Goal: Transaction & Acquisition: Purchase product/service

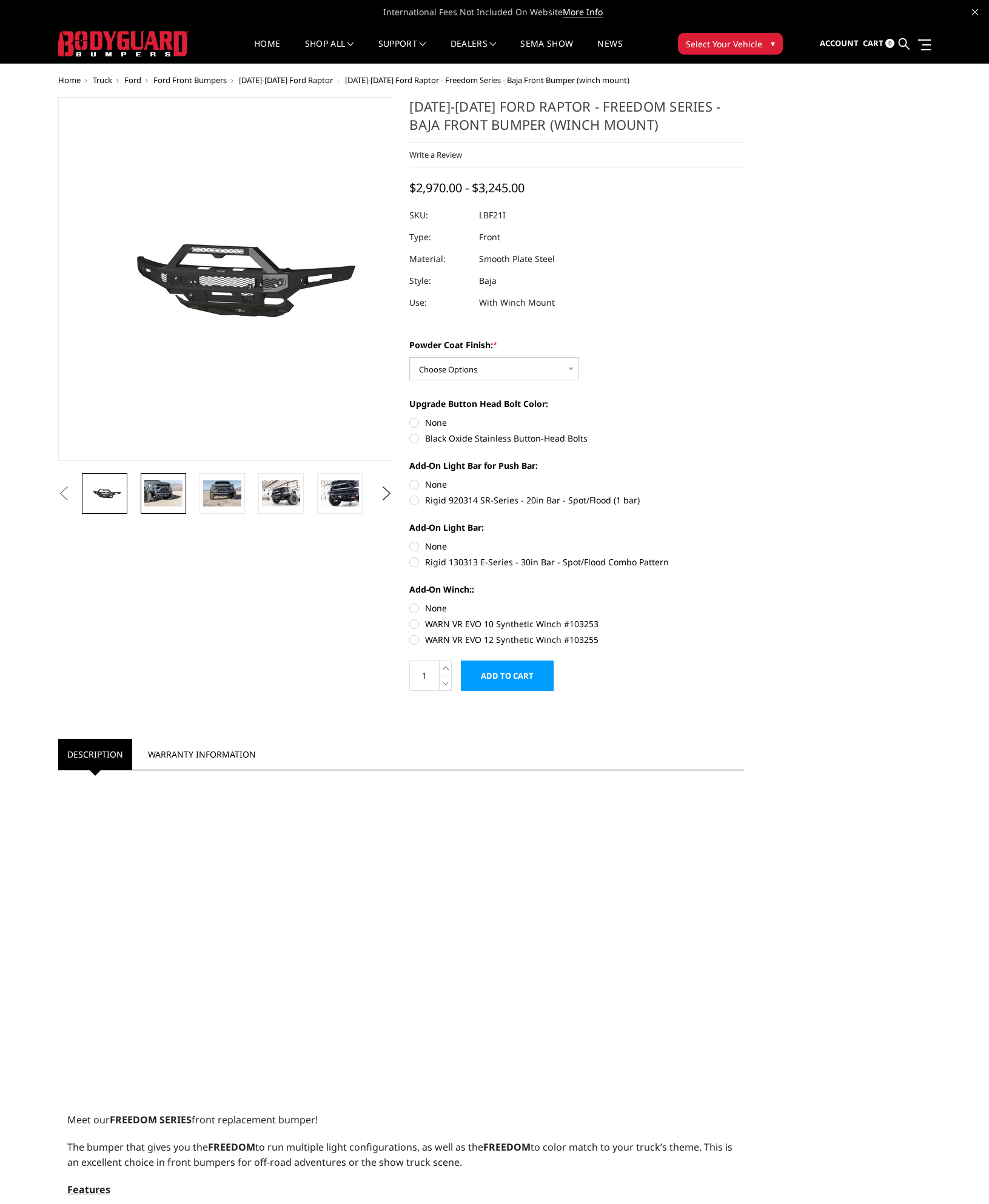
click at [170, 498] on img at bounding box center [163, 492] width 38 height 25
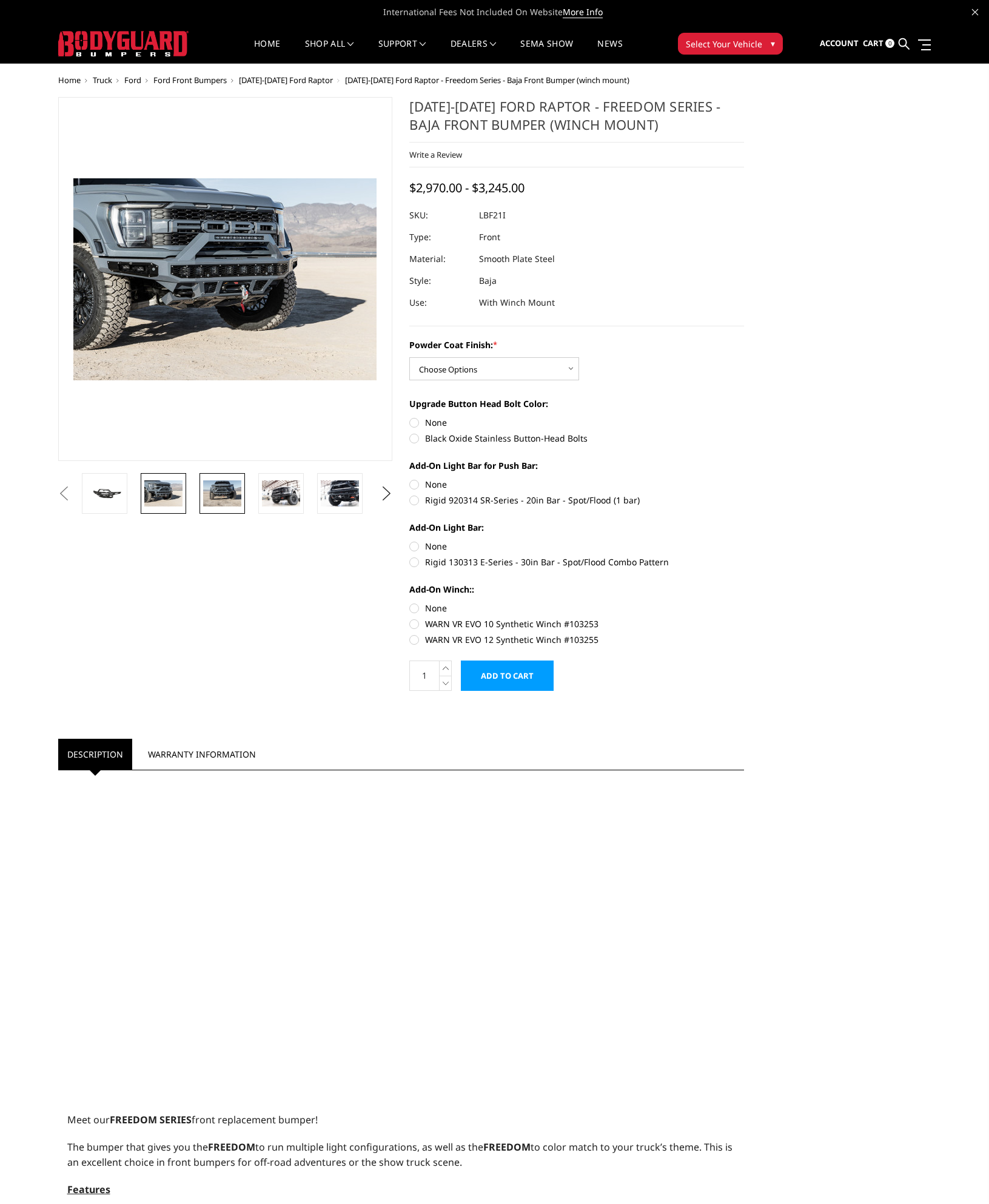
click at [223, 489] on img at bounding box center [222, 492] width 38 height 25
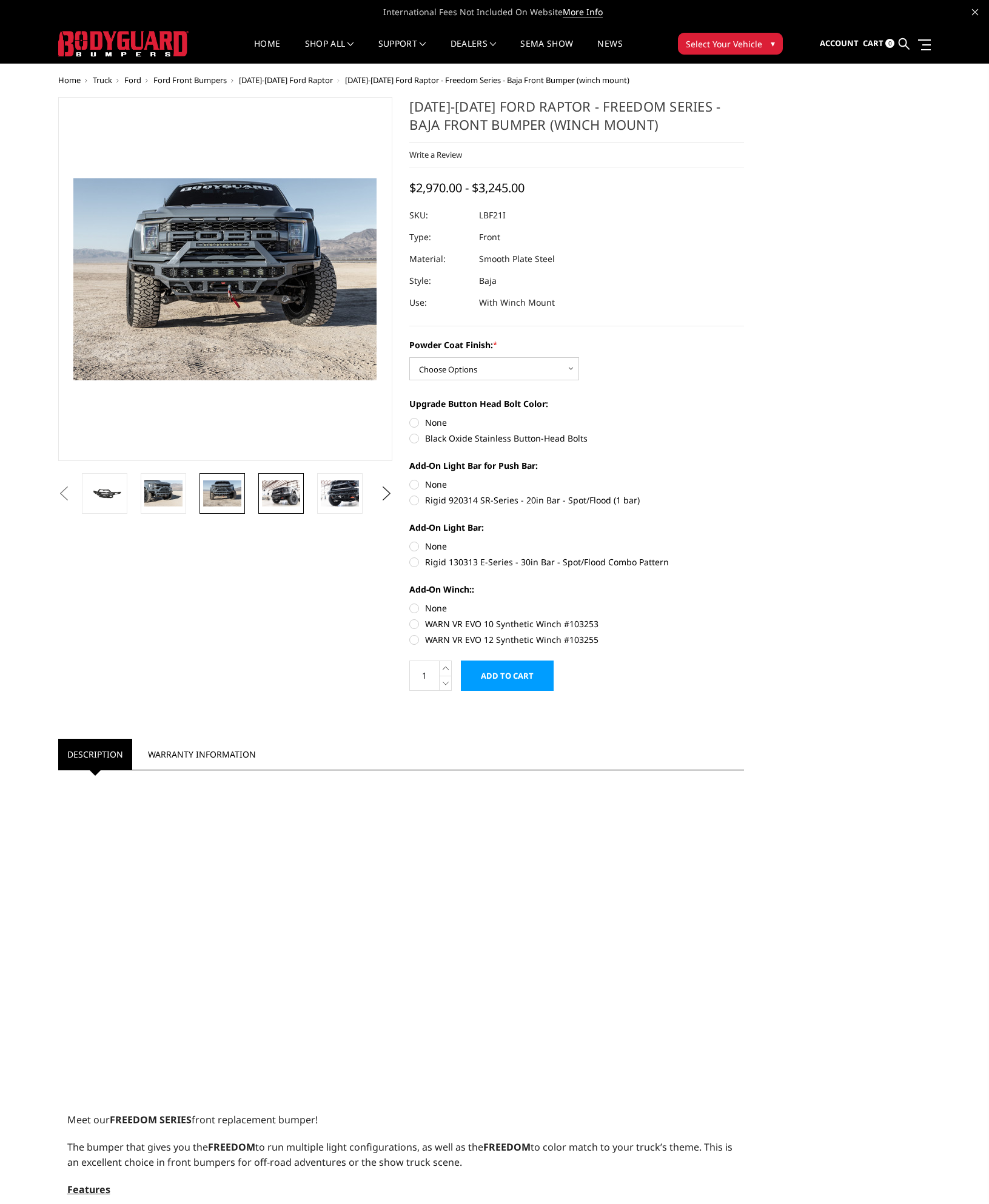
click at [277, 493] on img at bounding box center [281, 492] width 38 height 25
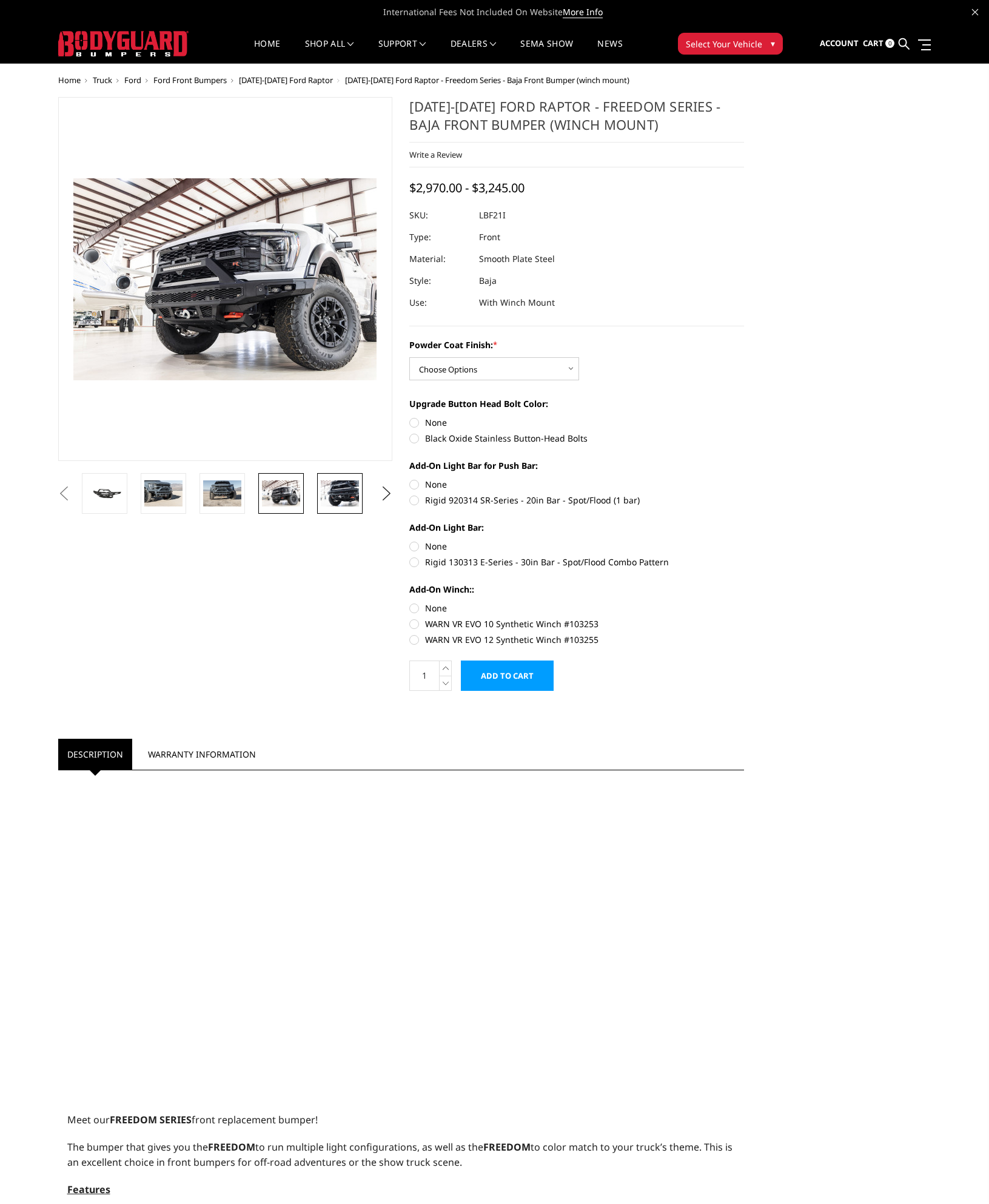
click at [349, 492] on img at bounding box center [340, 492] width 38 height 25
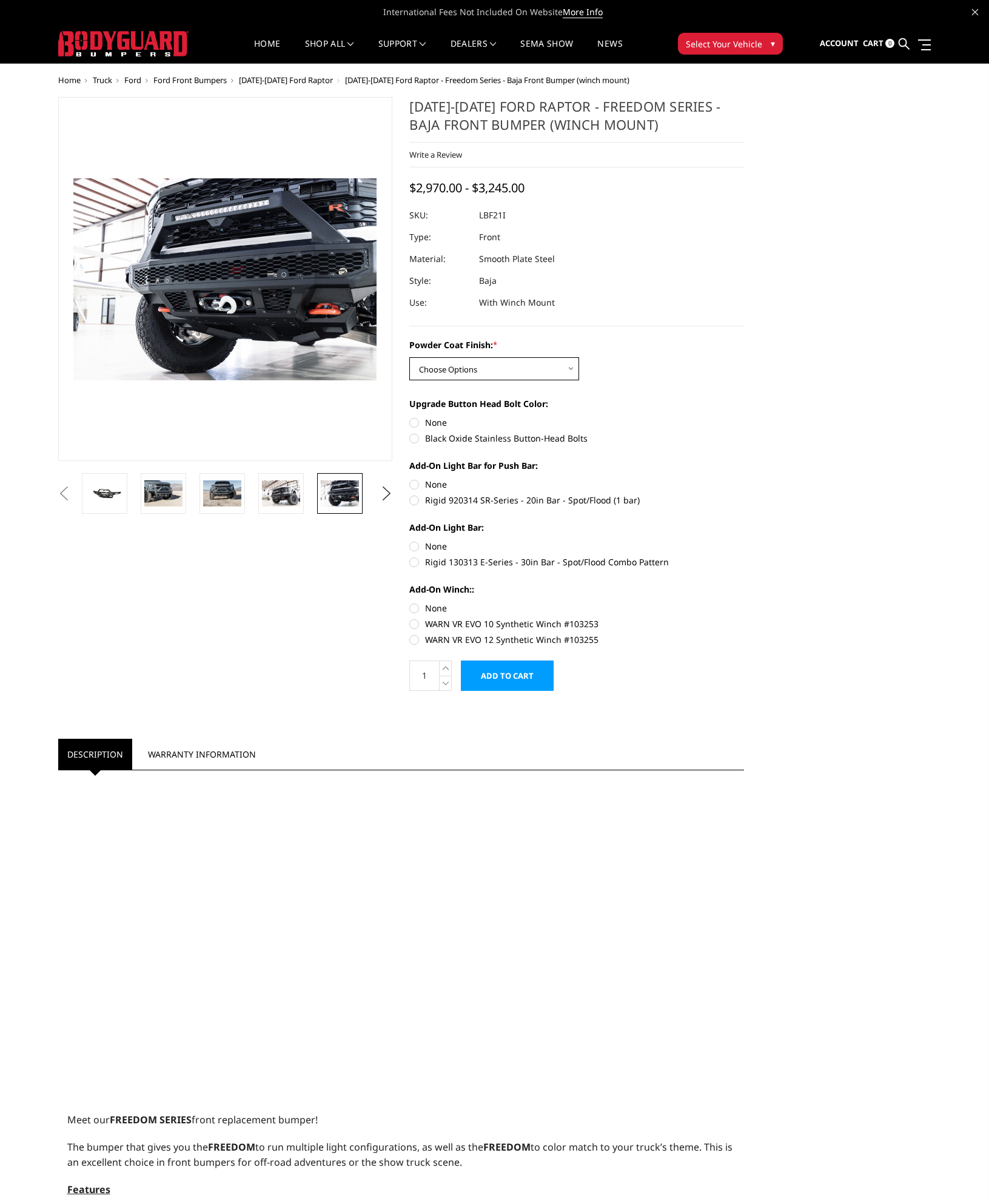
click at [501, 367] on select "Choose Options Bare Metal Texture Black Powder Coat" at bounding box center [494, 368] width 170 height 23
select select "2766"
click at [409, 357] on select "Choose Options Bare Metal Texture Black Powder Coat" at bounding box center [494, 368] width 170 height 23
click at [452, 434] on label "Black Oxide Stainless Button-Head Bolts" at bounding box center [576, 438] width 335 height 13
click at [744, 416] on input "Black Oxide Stainless Button-Head Bolts" at bounding box center [744, 416] width 1 height 1
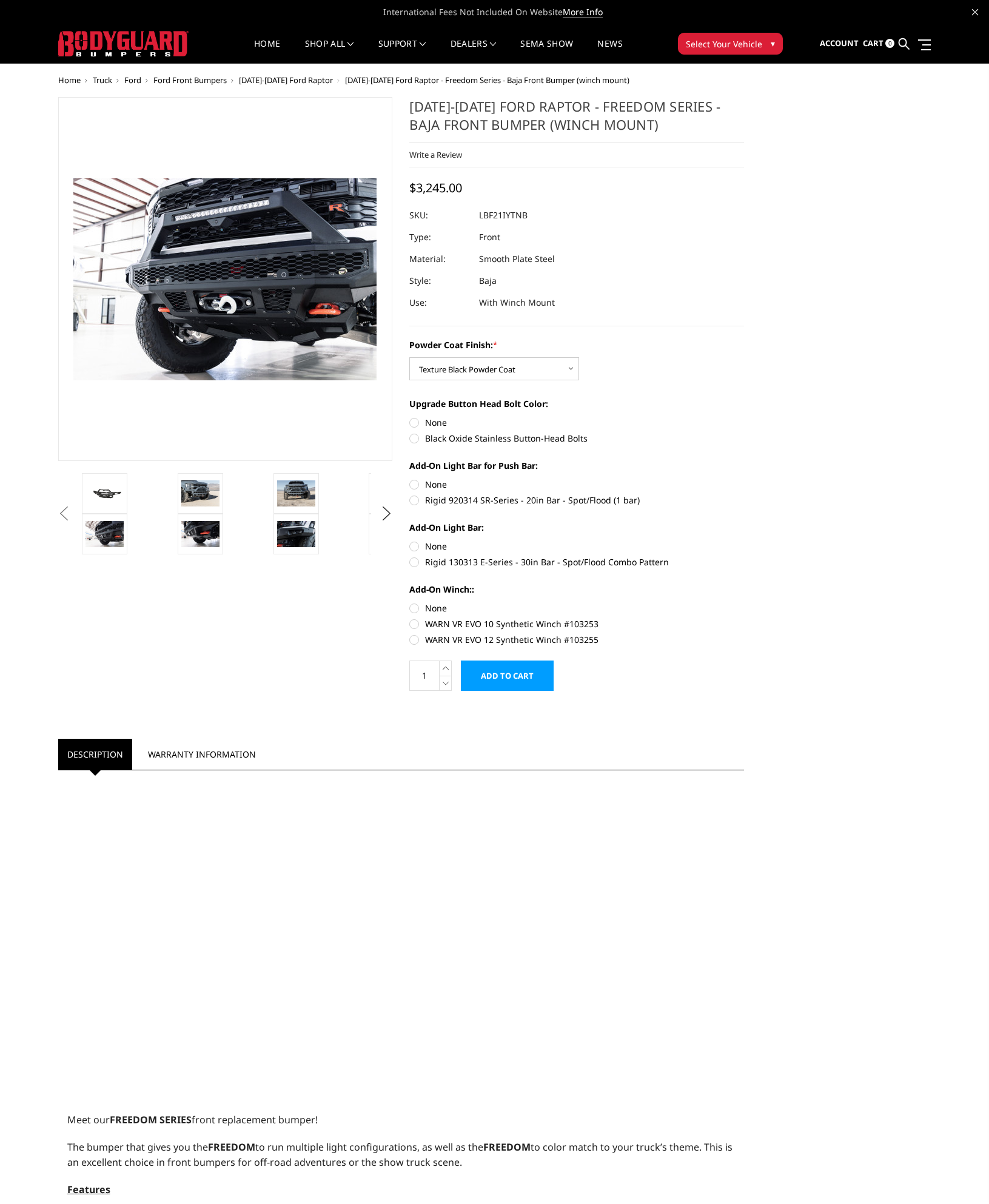
radio input "true"
click at [428, 425] on label "None" at bounding box center [576, 422] width 335 height 13
click at [410, 416] on input "None" at bounding box center [409, 416] width 1 height 1
radio input "true"
click at [415, 498] on label "Rigid 920314 SR-Series - 20in Bar - Spot/Flood (1 bar)" at bounding box center [576, 500] width 335 height 13
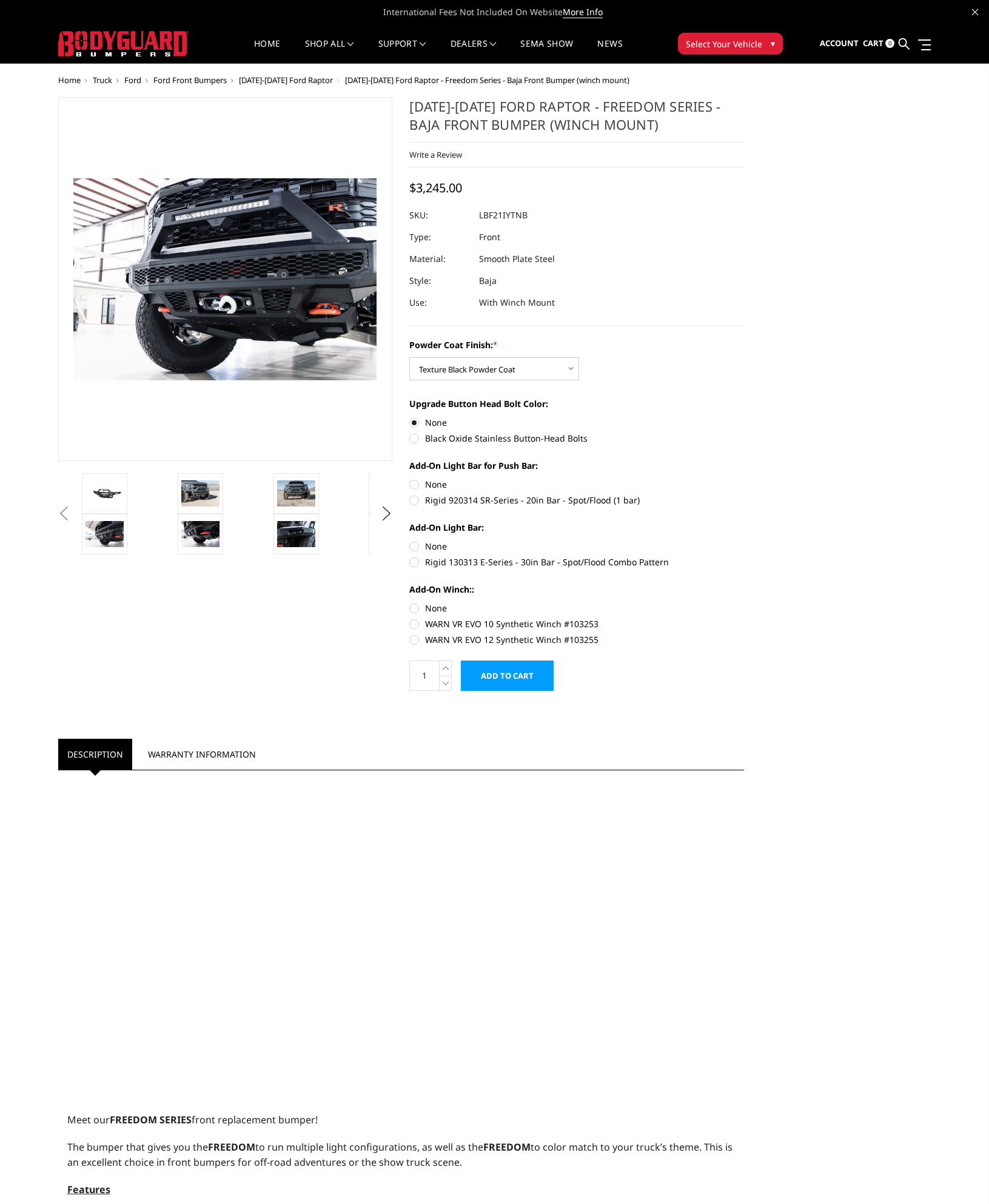
click at [744, 478] on input "Rigid 920314 SR-Series - 20in Bar - Spot/Flood (1 bar)" at bounding box center [744, 478] width 1 height 1
radio input "true"
click at [414, 562] on label "Rigid 130313 E-Series - 30in Bar - Spot/Flood Combo Pattern" at bounding box center [576, 562] width 335 height 13
click at [744, 540] on input "Rigid 130313 E-Series - 30in Bar - Spot/Flood Combo Pattern" at bounding box center [744, 540] width 1 height 1
radio input "true"
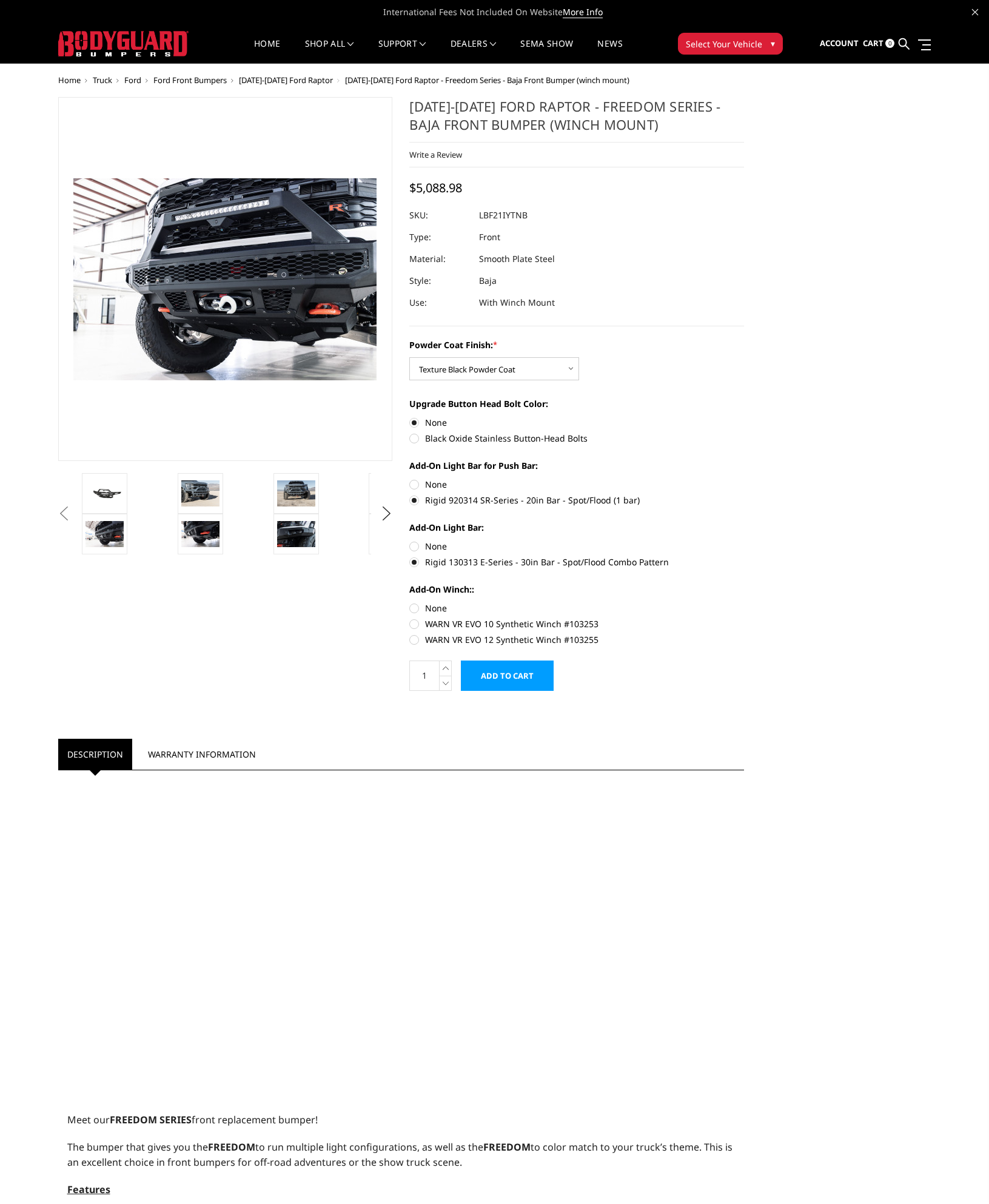
click at [413, 625] on label "WARN VR EVO 10 Synthetic Winch #103253" at bounding box center [576, 624] width 335 height 13
click at [744, 602] on input "WARN VR EVO 10 Synthetic Winch #103253" at bounding box center [744, 601] width 1 height 1
radio input "true"
click at [428, 544] on label "None" at bounding box center [576, 546] width 335 height 13
click at [410, 540] on input "None" at bounding box center [409, 540] width 1 height 1
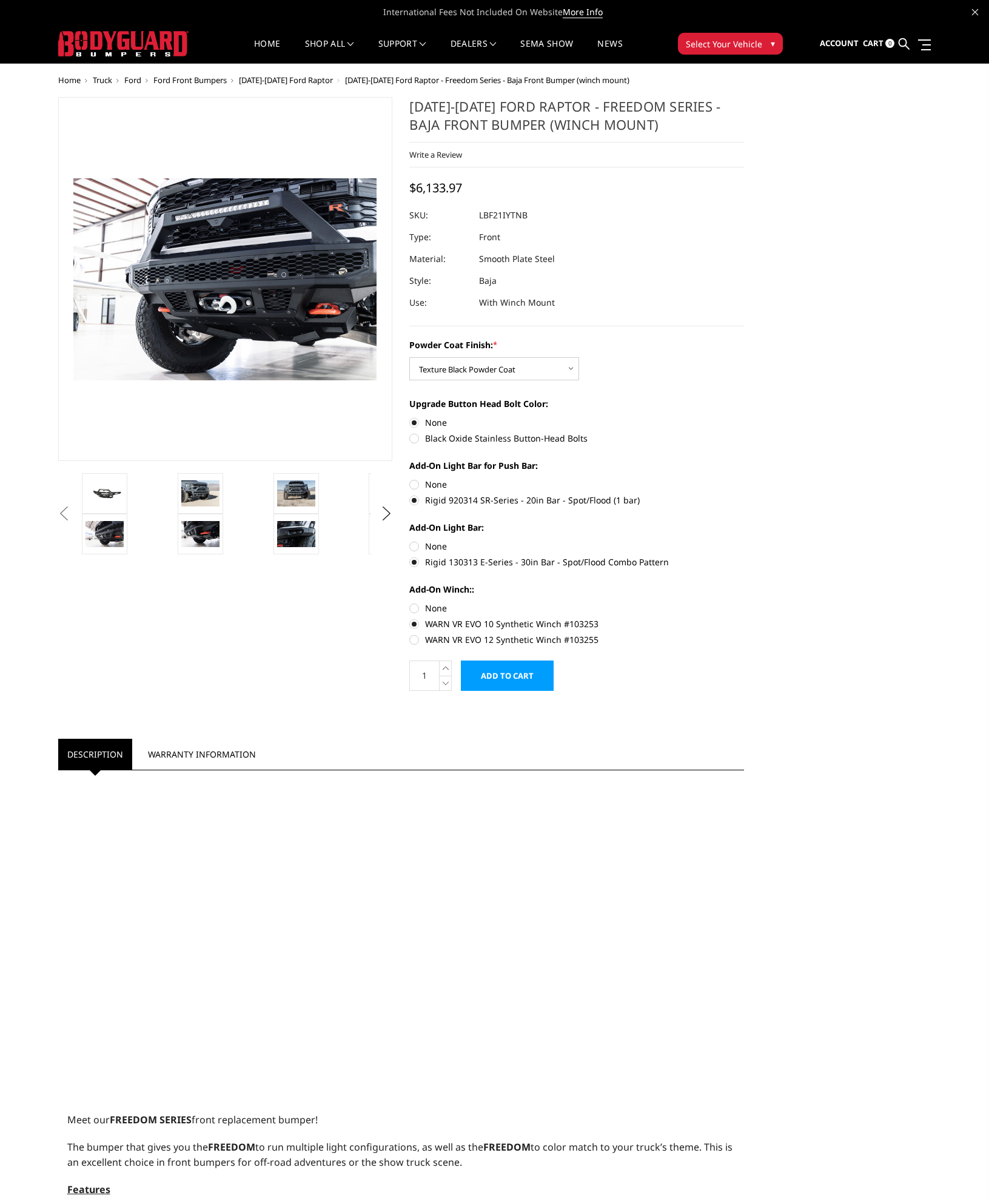
radio input "true"
click at [429, 479] on label "None" at bounding box center [576, 484] width 335 height 13
click at [410, 478] on input "None" at bounding box center [409, 478] width 1 height 1
radio input "true"
click at [433, 641] on label "WARN VR EVO 12 Synthetic Winch #103255" at bounding box center [576, 640] width 335 height 13
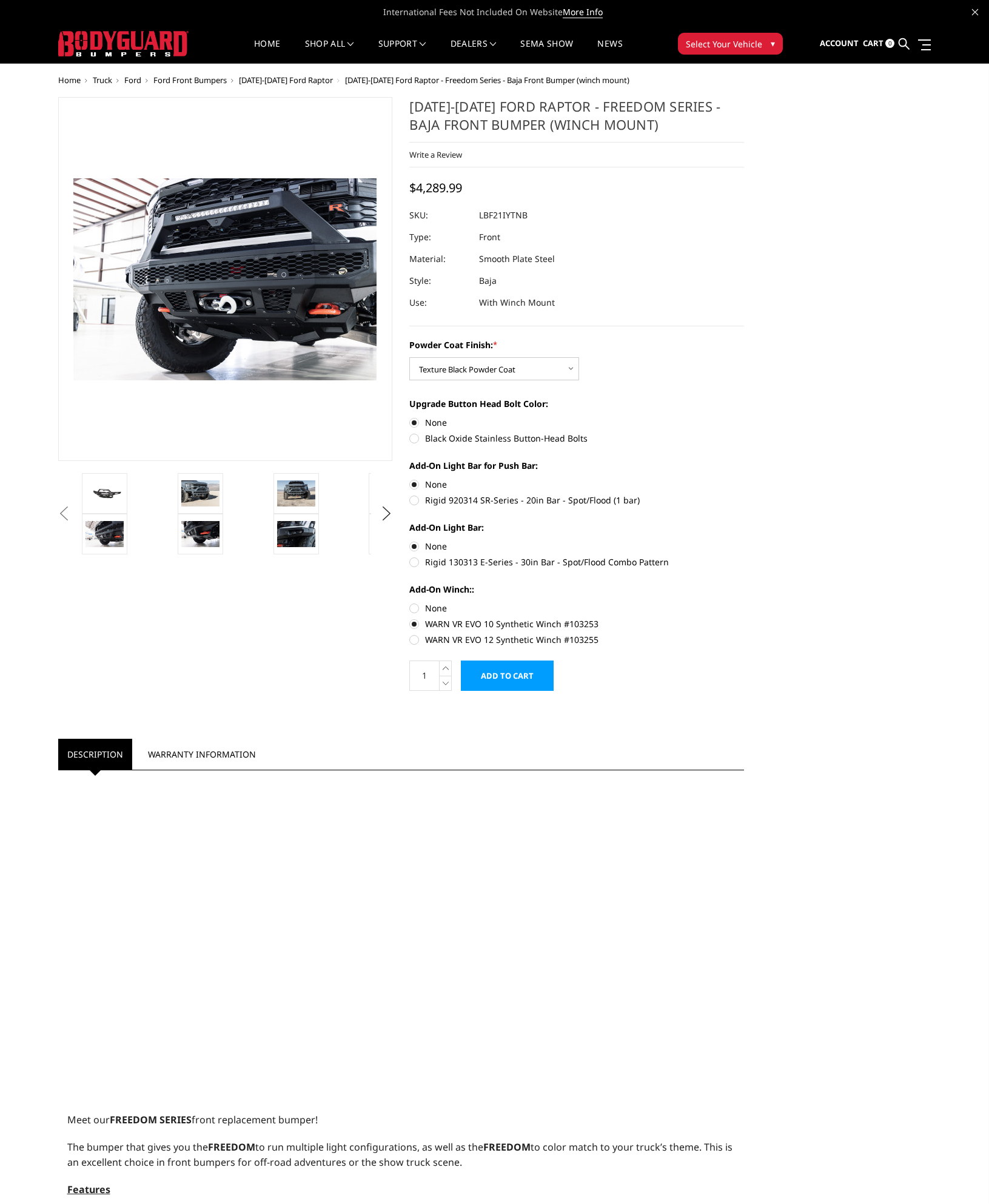
click at [744, 618] on input "WARN VR EVO 12 Synthetic Winch #103255" at bounding box center [744, 618] width 1 height 1
radio input "true"
click at [426, 606] on label "None" at bounding box center [576, 607] width 335 height 13
click at [410, 602] on input "None" at bounding box center [409, 601] width 1 height 1
radio input "true"
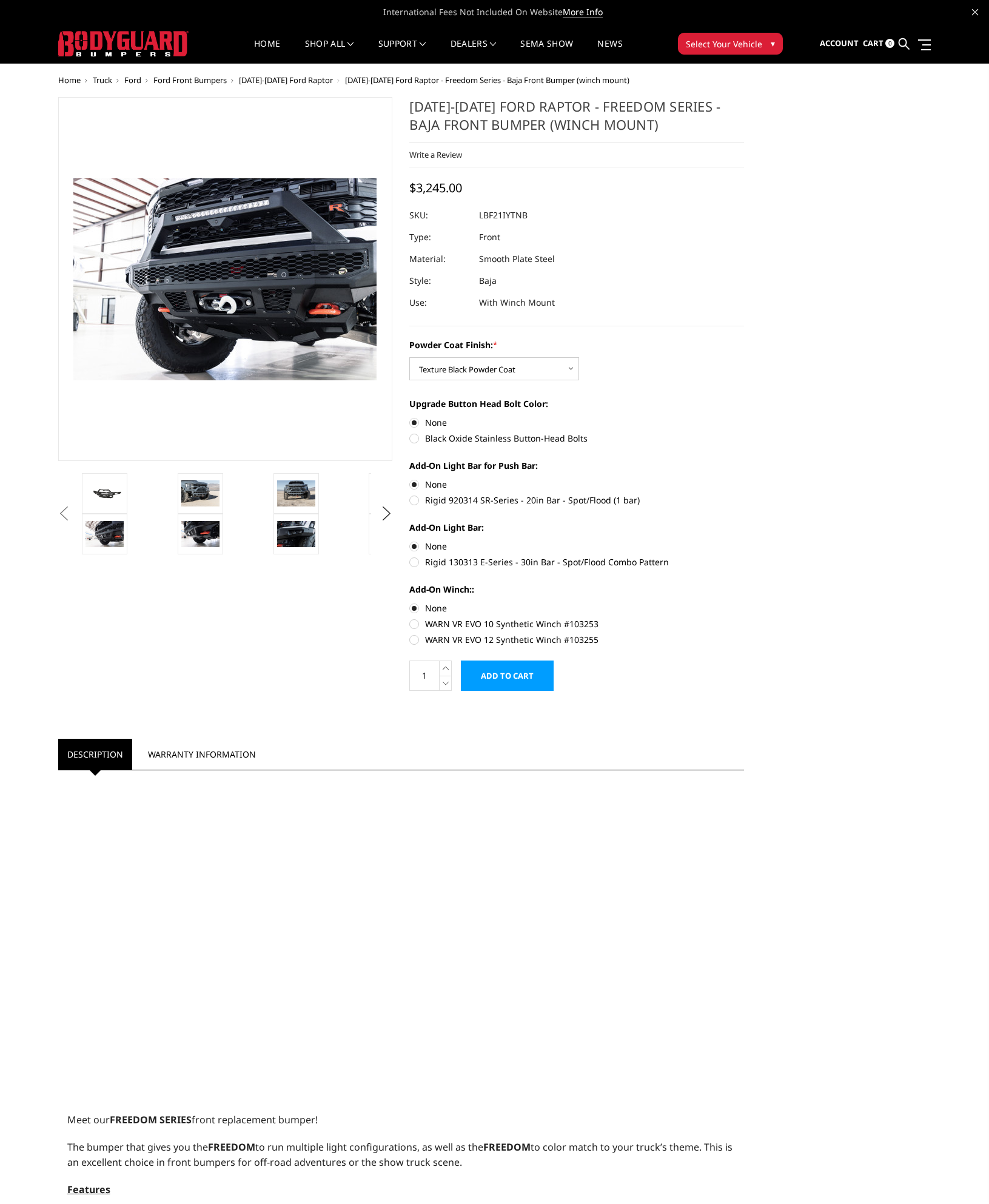
drag, startPoint x: 661, startPoint y: 503, endPoint x: 653, endPoint y: 494, distance: 12.0
